Goal: Task Accomplishment & Management: Manage account settings

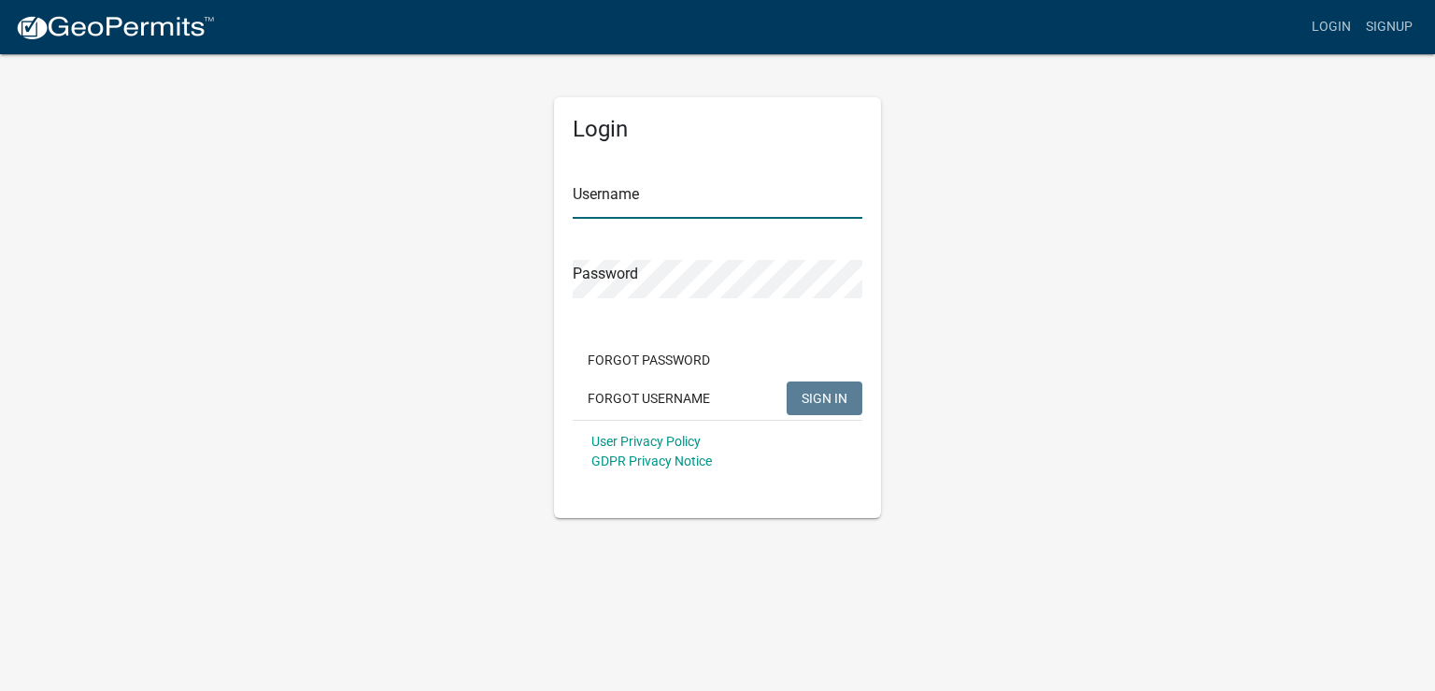
type input "[PERSON_NAME] Electric"
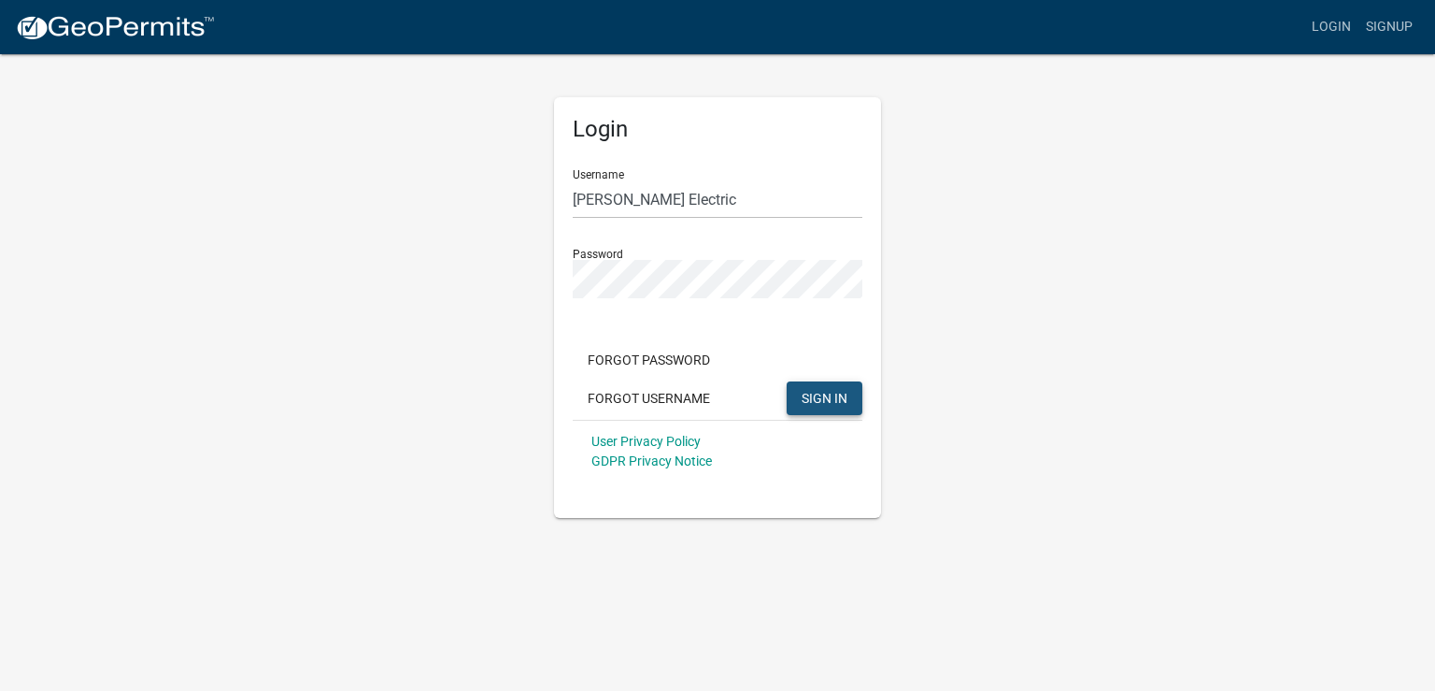
click at [815, 395] on span "SIGN IN" at bounding box center [825, 397] width 46 height 15
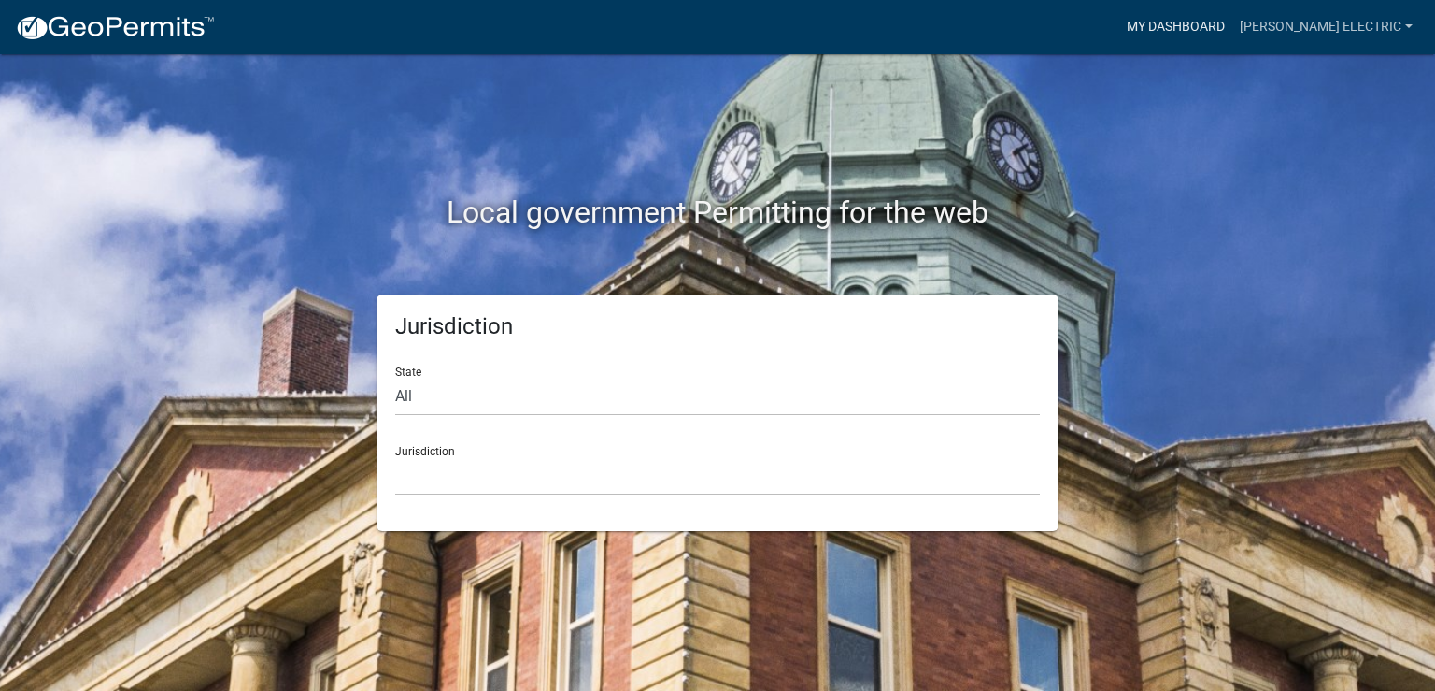
click at [1218, 28] on link "My Dashboard" at bounding box center [1176, 27] width 113 height 36
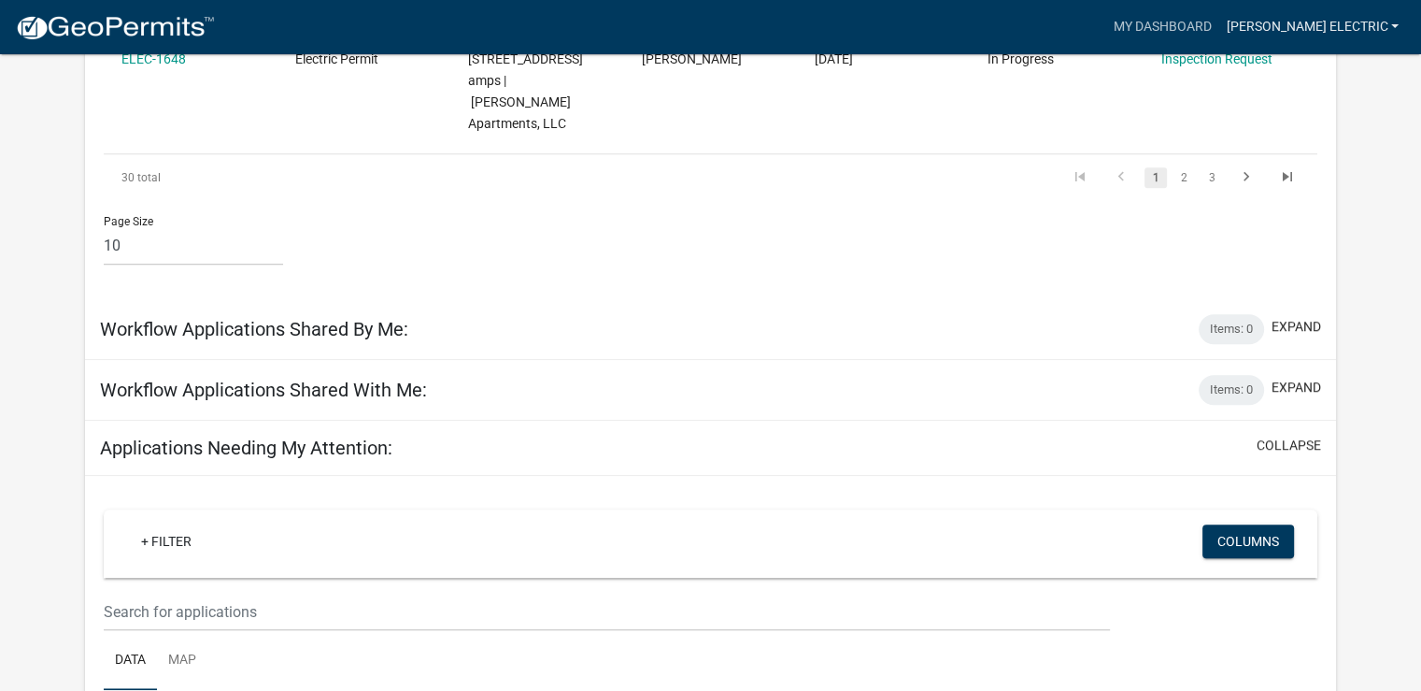
scroll to position [1276, 0]
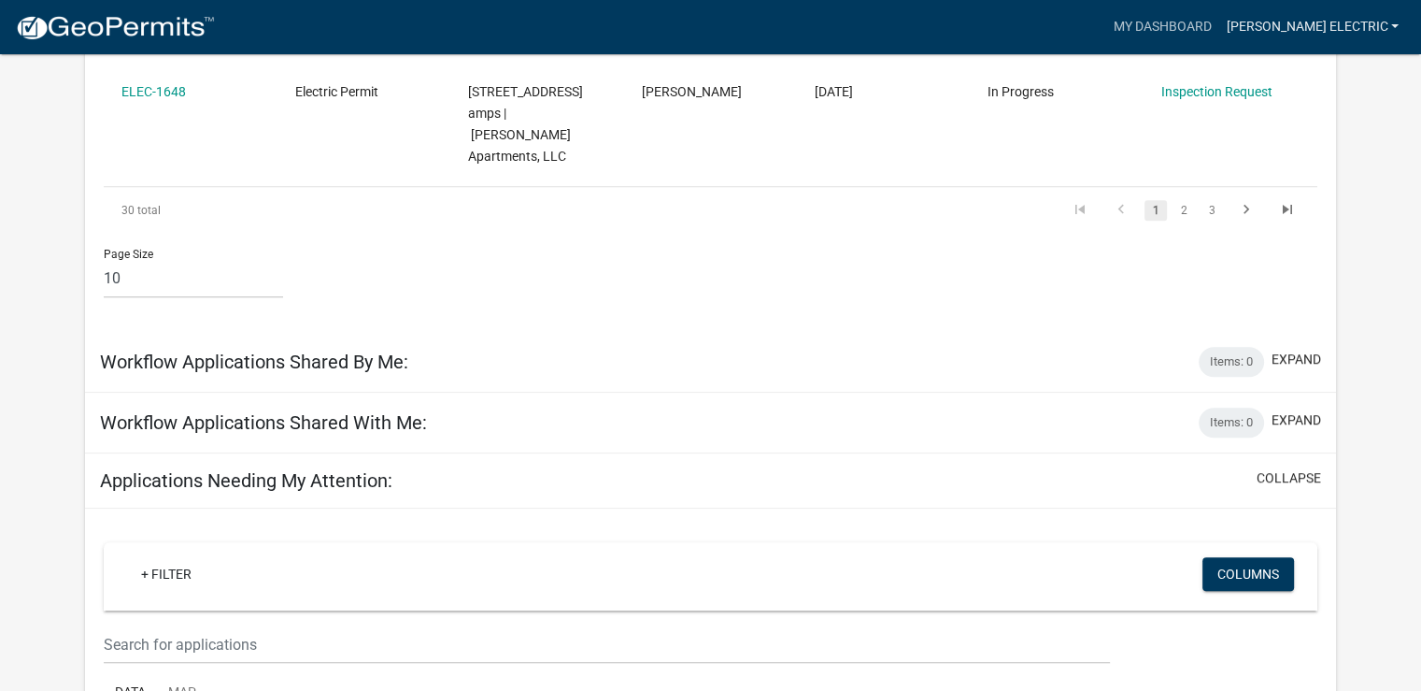
click at [1293, 27] on link "[PERSON_NAME] Electric" at bounding box center [1313, 27] width 188 height 36
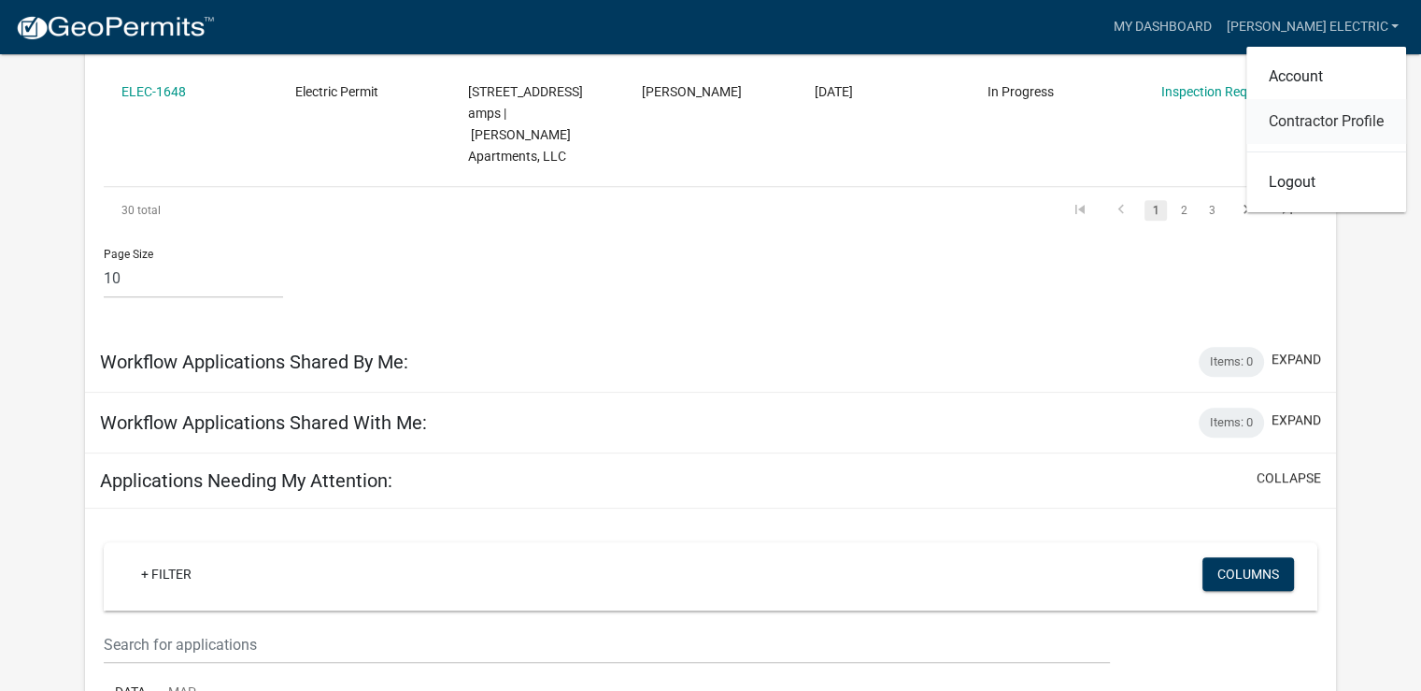
click at [1301, 125] on link "Contractor Profile" at bounding box center [1327, 121] width 160 height 45
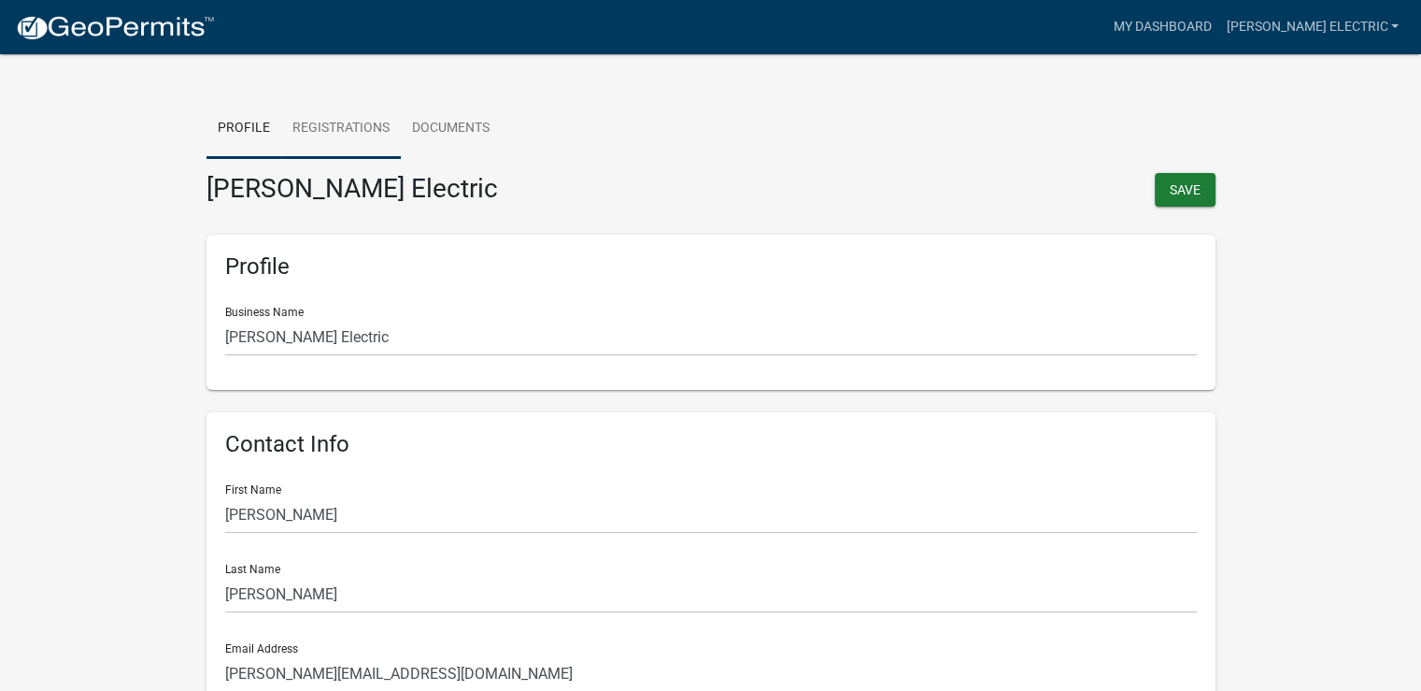
click at [368, 120] on link "Registrations" at bounding box center [341, 129] width 120 height 60
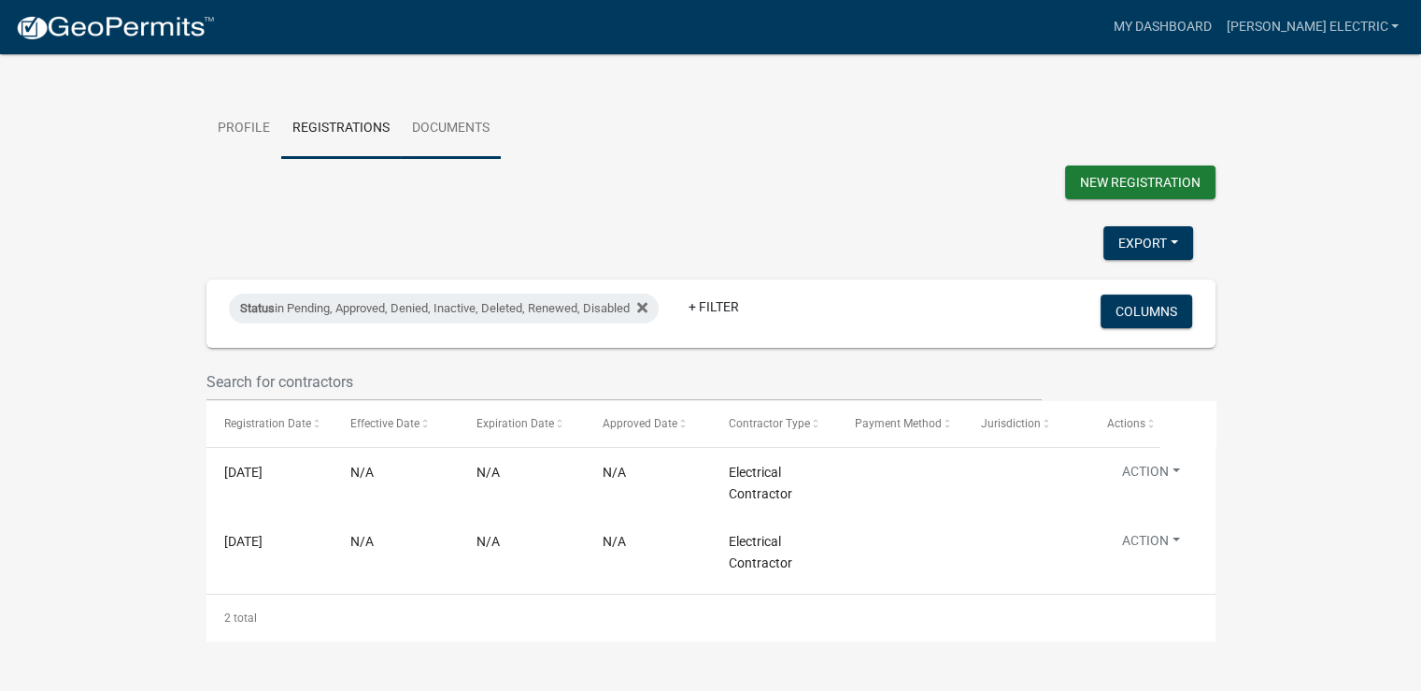
click at [454, 122] on link "Documents" at bounding box center [451, 129] width 100 height 60
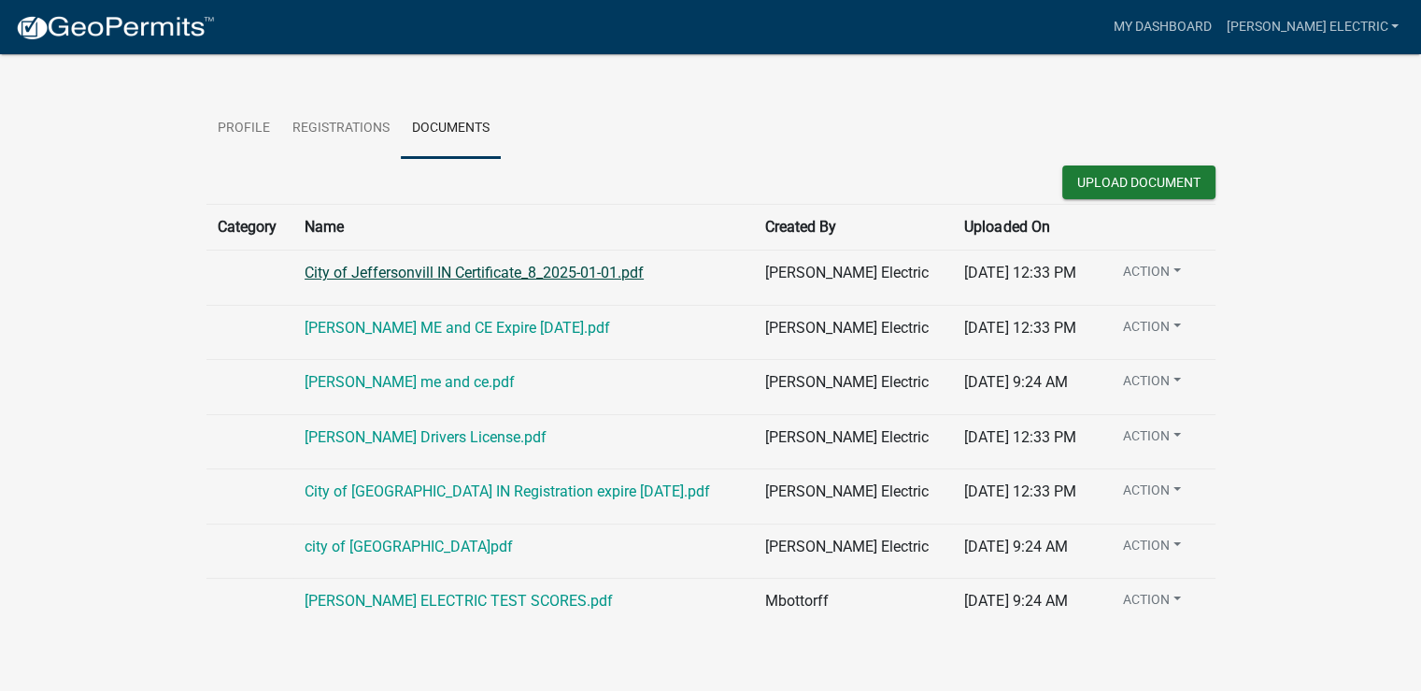
scroll to position [22, 0]
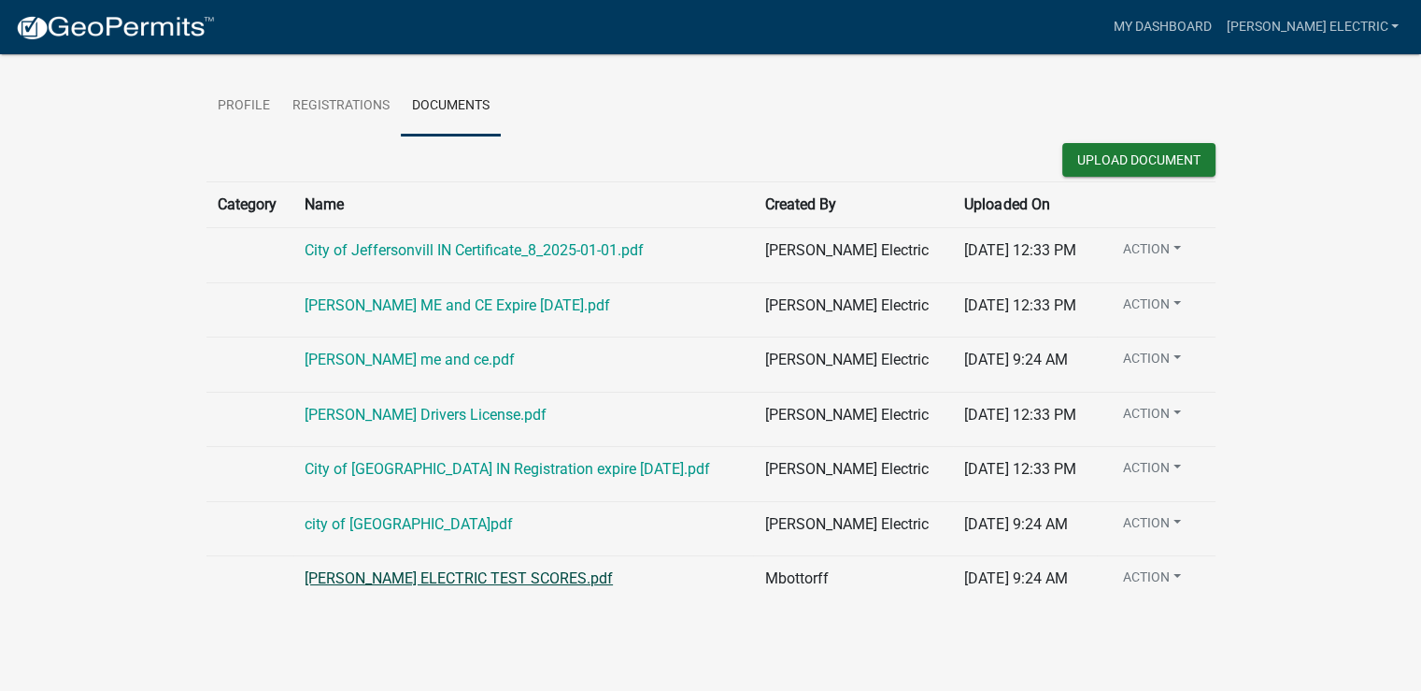
click at [504, 573] on link "[PERSON_NAME] ELECTRIC TEST SCORES.pdf" at bounding box center [459, 578] width 308 height 18
